Goal: Task Accomplishment & Management: Use online tool/utility

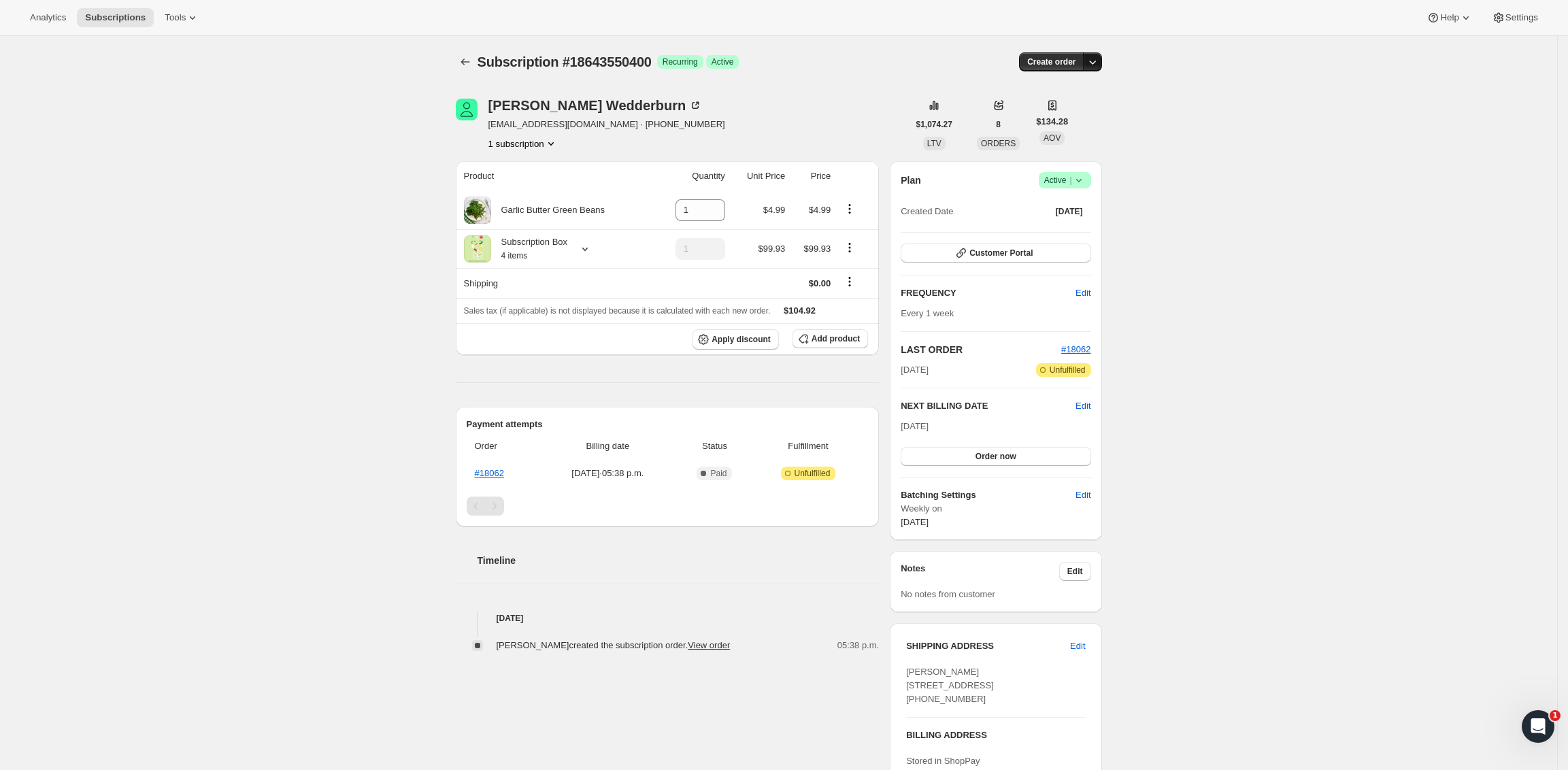
click at [1099, 58] on icon "button" at bounding box center [1092, 62] width 14 height 14
click at [1083, 115] on span "Create custom one-time order" at bounding box center [1040, 113] width 118 height 10
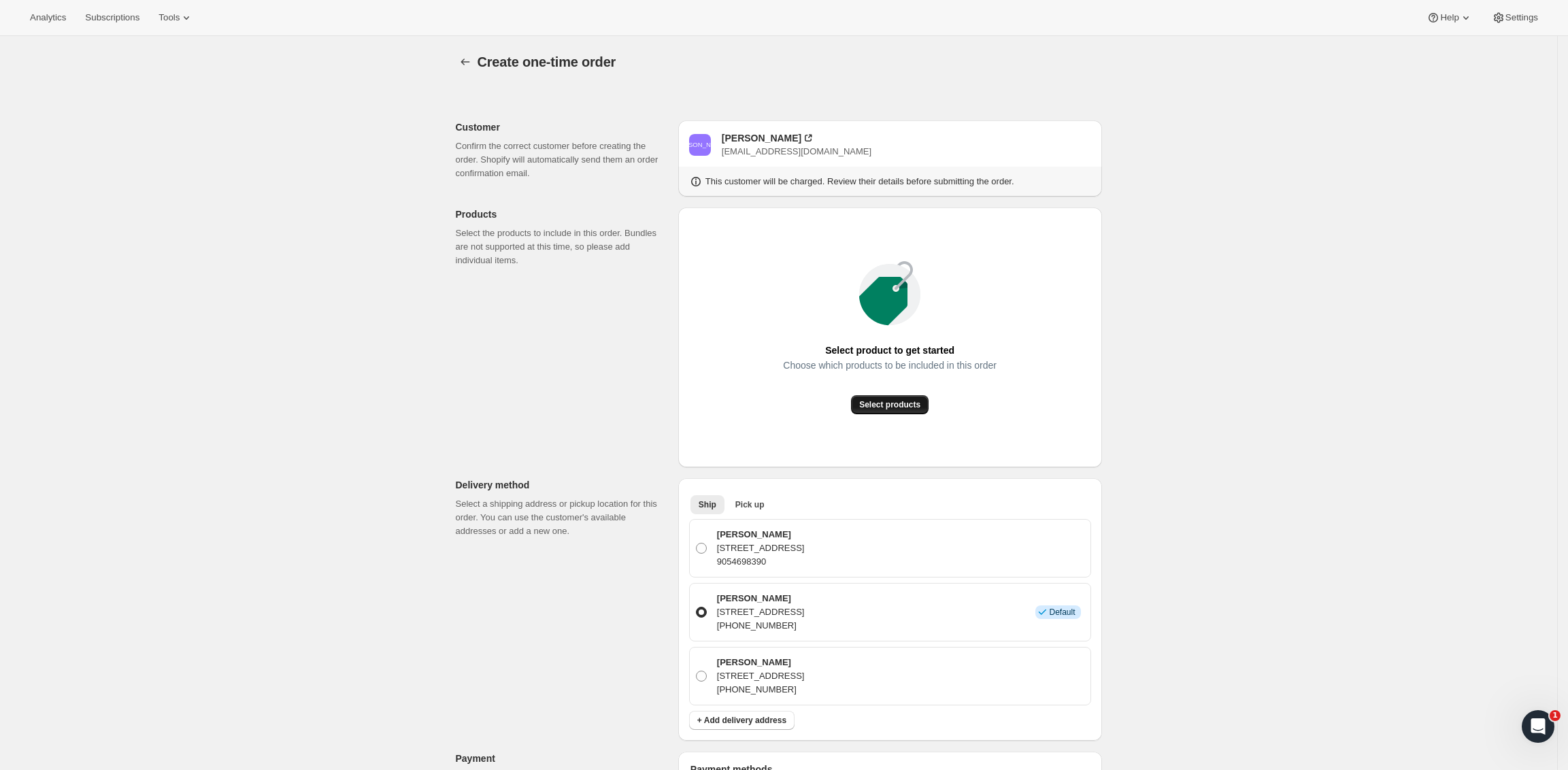
click at [919, 404] on span "Select products" at bounding box center [890, 405] width 61 height 11
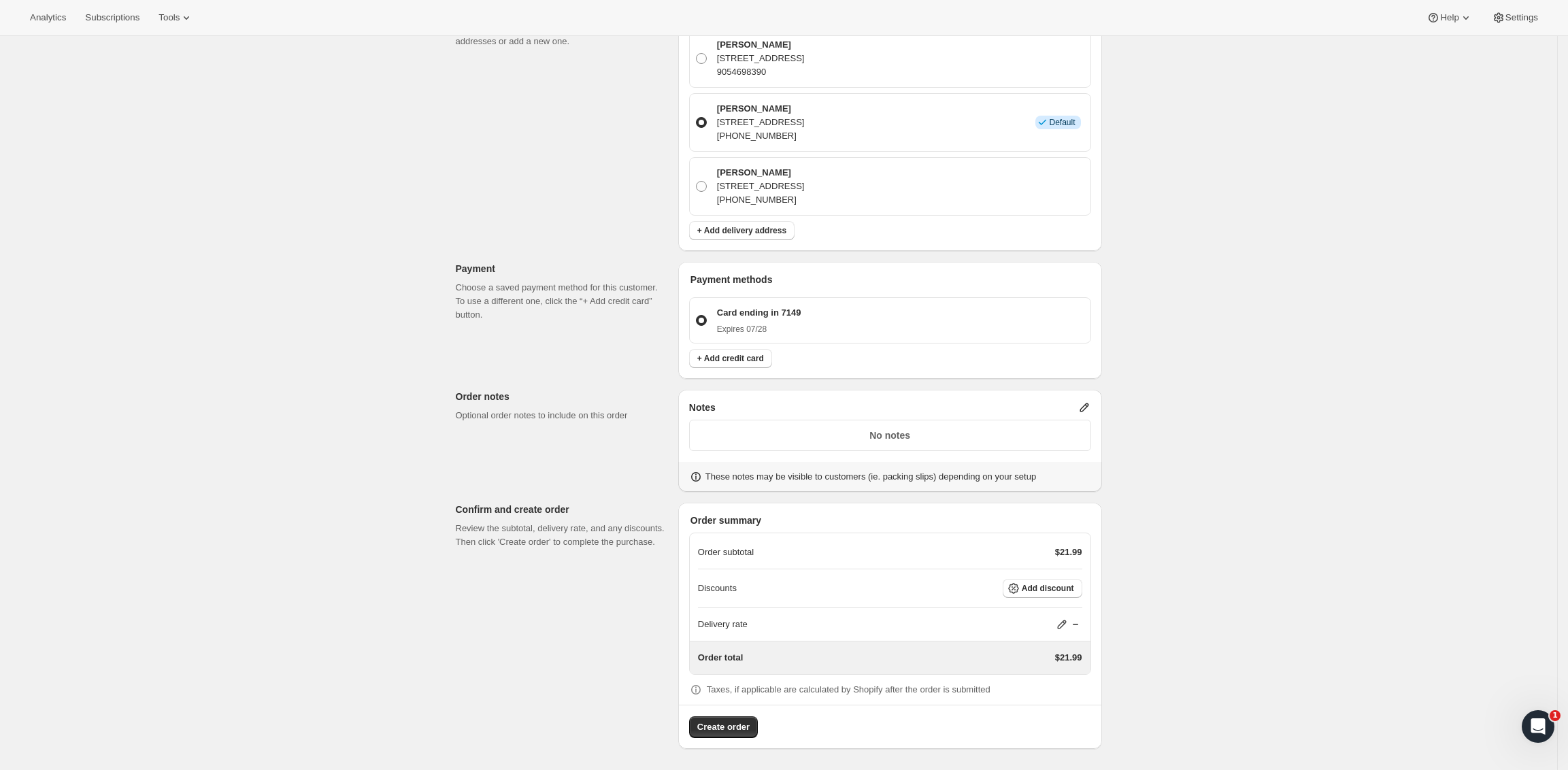
scroll to position [343, 0]
click at [824, 732] on div "Create order" at bounding box center [890, 720] width 422 height 33
click at [750, 727] on span "Create order" at bounding box center [724, 726] width 53 height 14
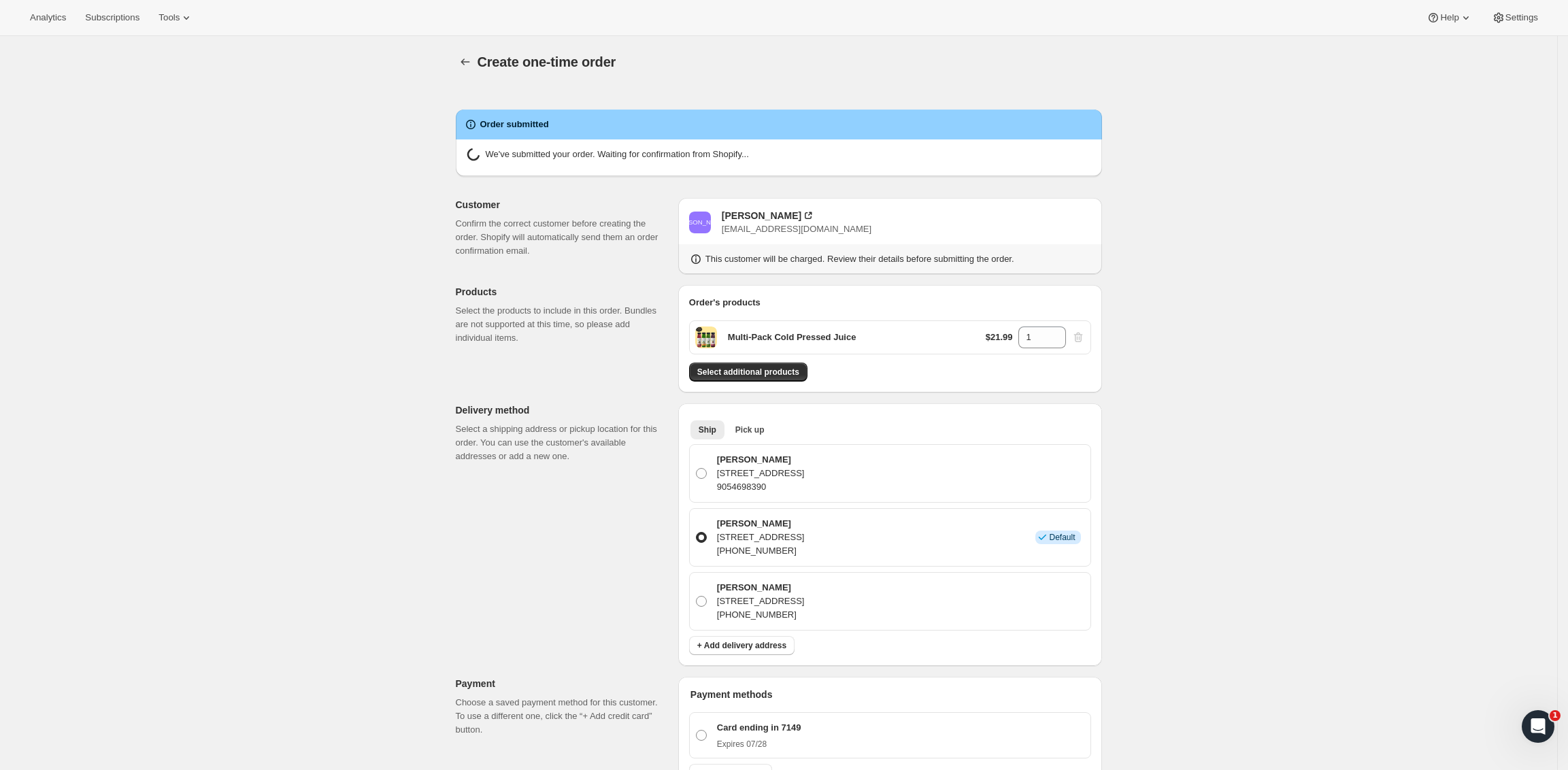
radio input "true"
